Goal: Obtain resource: Obtain resource

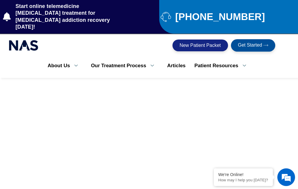
click at [178, 45] on link "New Patient Packet" at bounding box center [200, 46] width 56 height 12
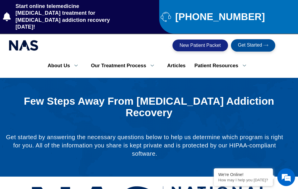
click at [16, 45] on img at bounding box center [24, 46] width 30 height 14
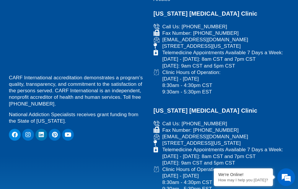
scroll to position [3150, 0]
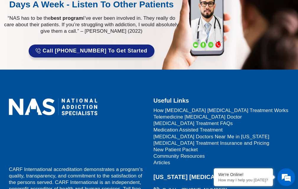
scroll to position [2940, 0]
